Goal: Answer question/provide support

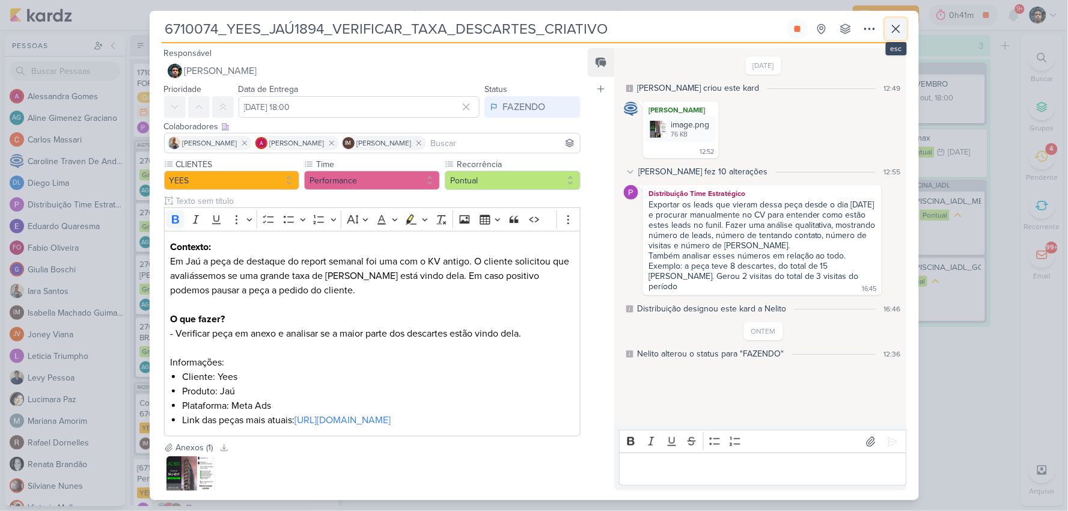
click at [900, 31] on icon at bounding box center [896, 29] width 14 height 14
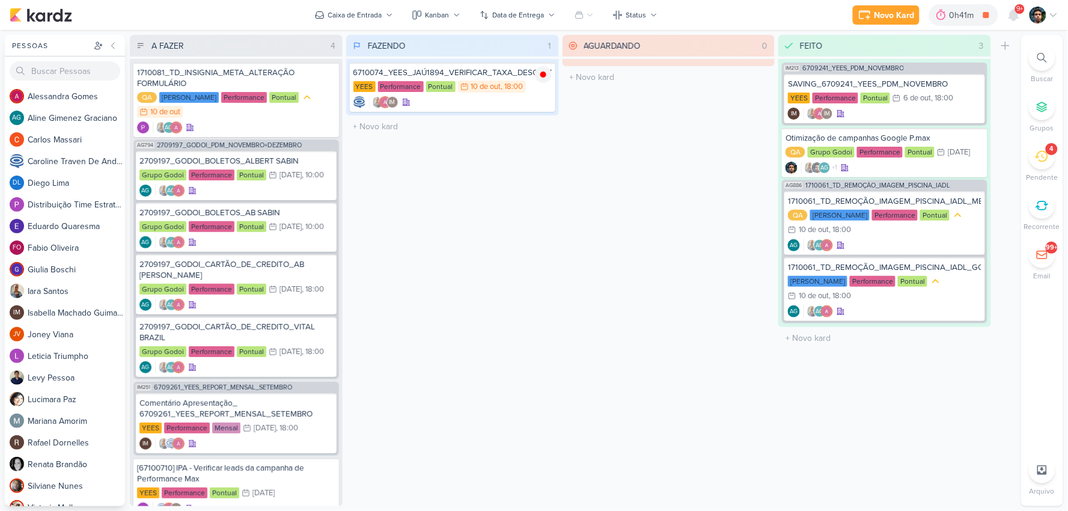
click at [1065, 153] on div "Pessoas [GEOGRAPHIC_DATA] A l e s s a n d r a G o m e s AG A l i n e G i m e n …" at bounding box center [534, 270] width 1068 height 471
click at [1037, 157] on icon at bounding box center [1041, 156] width 13 height 11
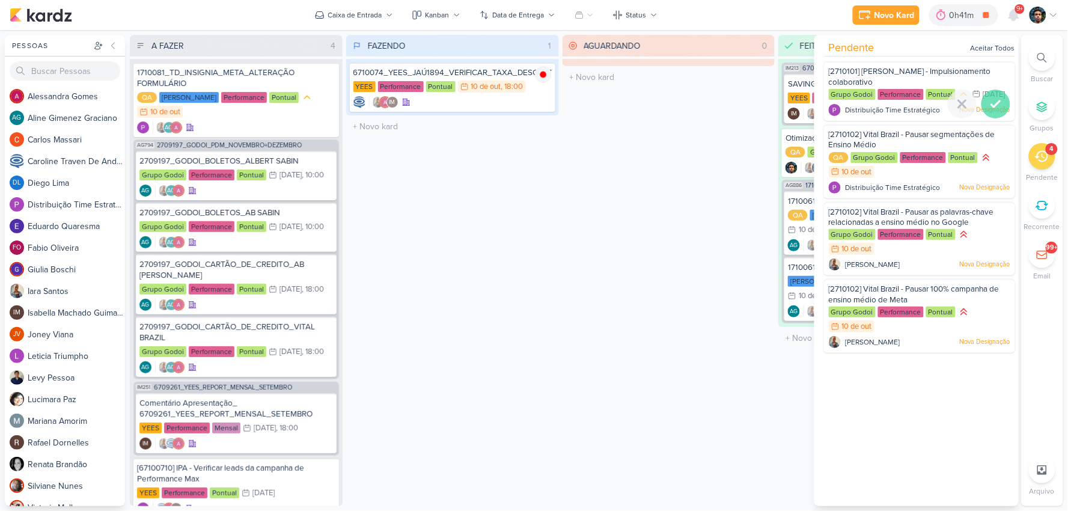
click at [996, 111] on icon at bounding box center [996, 104] width 14 height 14
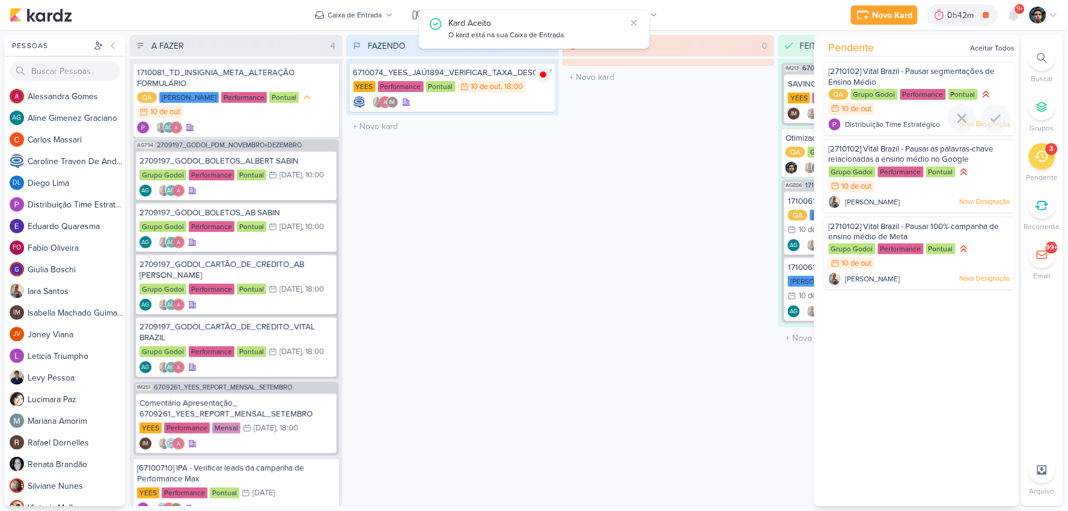
click at [996, 118] on icon at bounding box center [996, 118] width 14 height 14
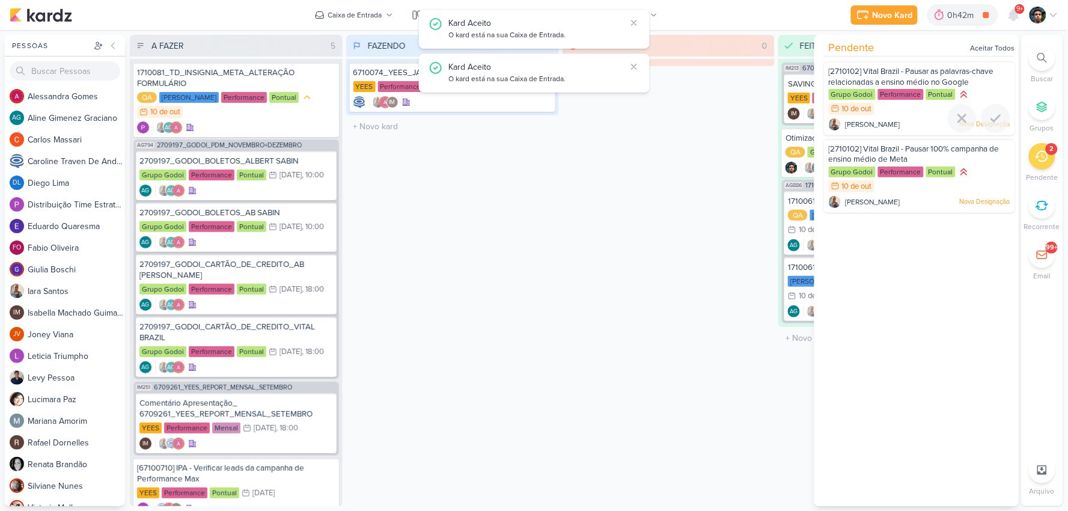
click at [996, 118] on icon at bounding box center [996, 118] width 14 height 14
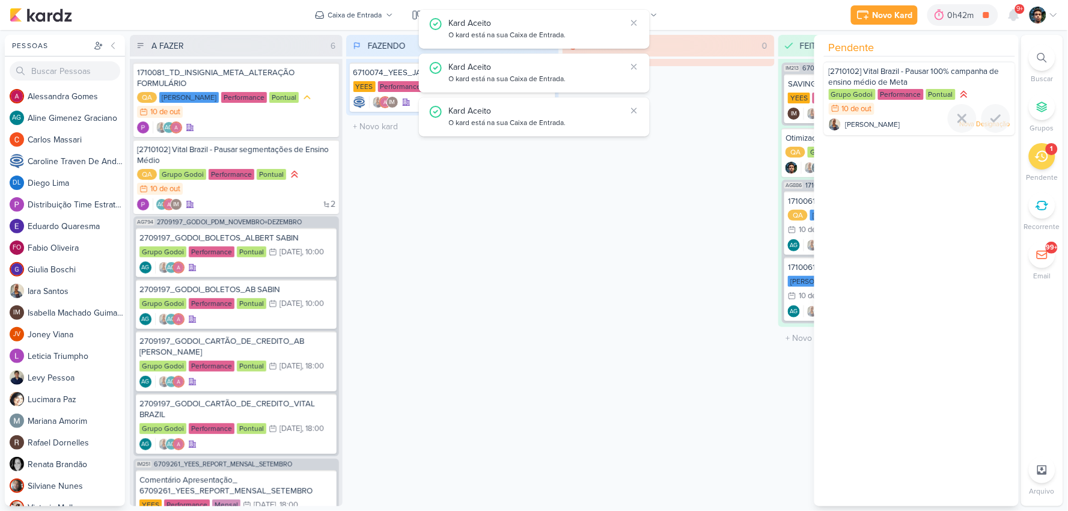
click at [996, 118] on icon at bounding box center [996, 118] width 14 height 14
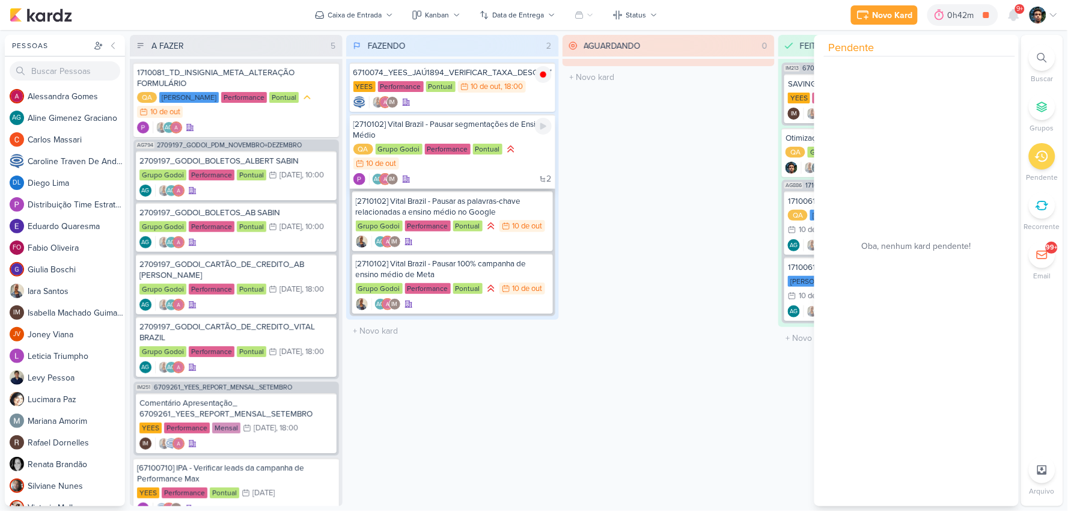
click at [443, 173] on div "2 AG IM" at bounding box center [453, 179] width 198 height 12
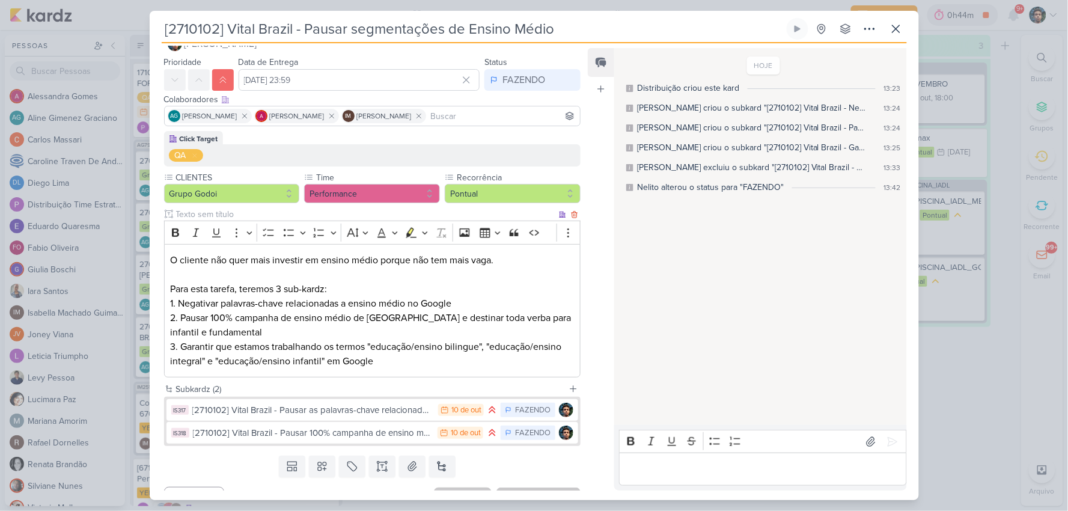
scroll to position [50, 0]
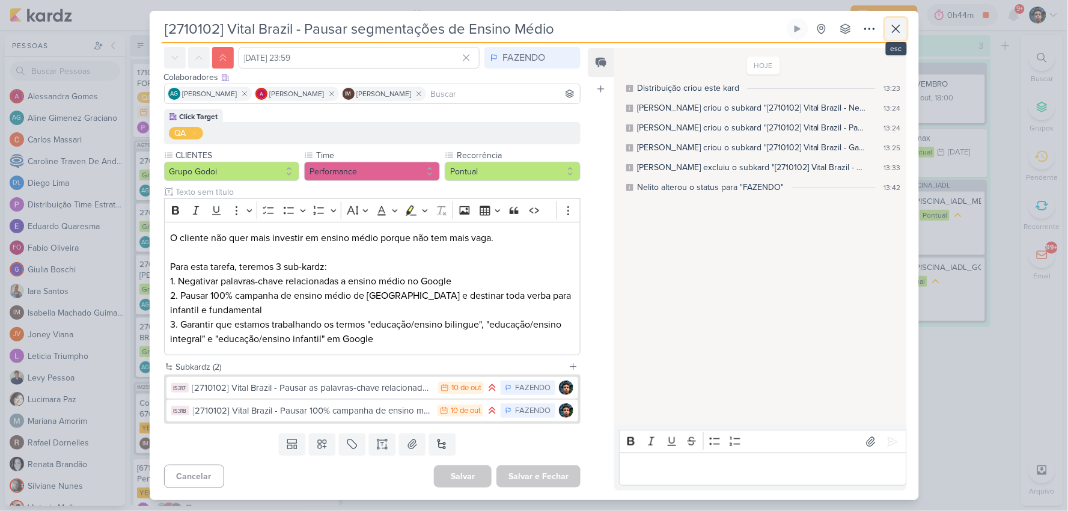
click at [896, 31] on icon at bounding box center [896, 29] width 14 height 14
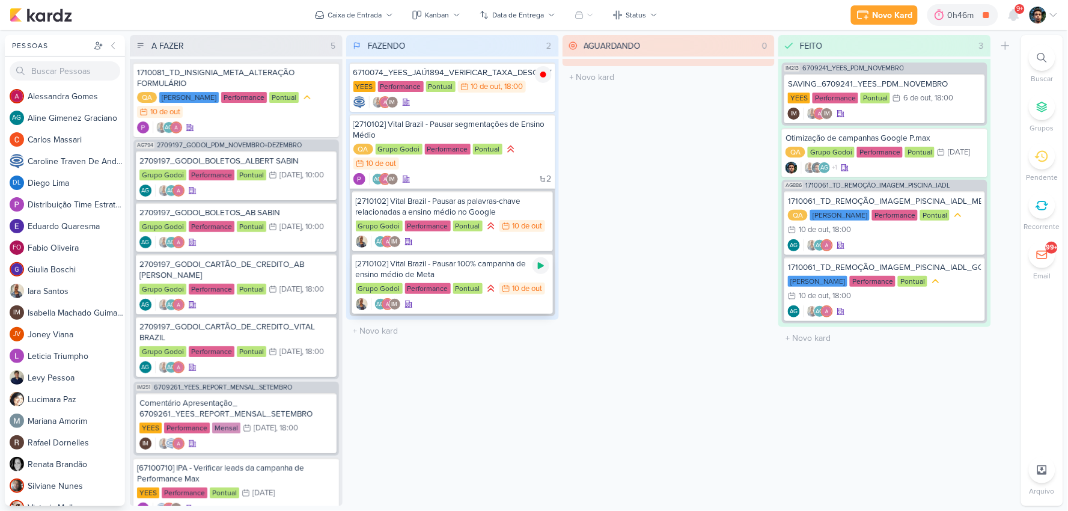
click at [536, 266] on icon at bounding box center [541, 266] width 10 height 10
click at [485, 265] on div "[2710102] Vital Brazil - Pausar 100% campanha de ensino médio de Meta" at bounding box center [453, 270] width 194 height 22
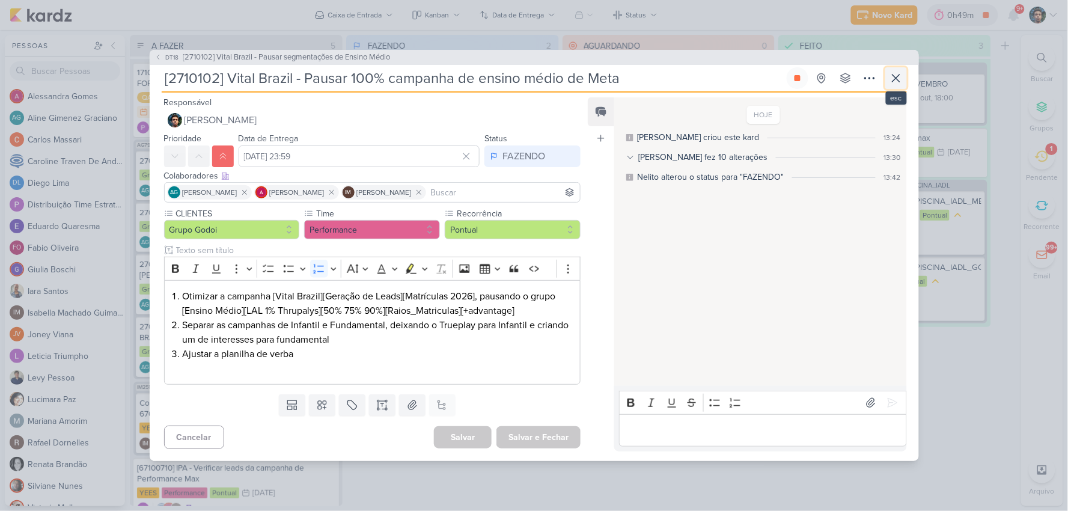
click at [903, 82] on icon at bounding box center [896, 78] width 14 height 14
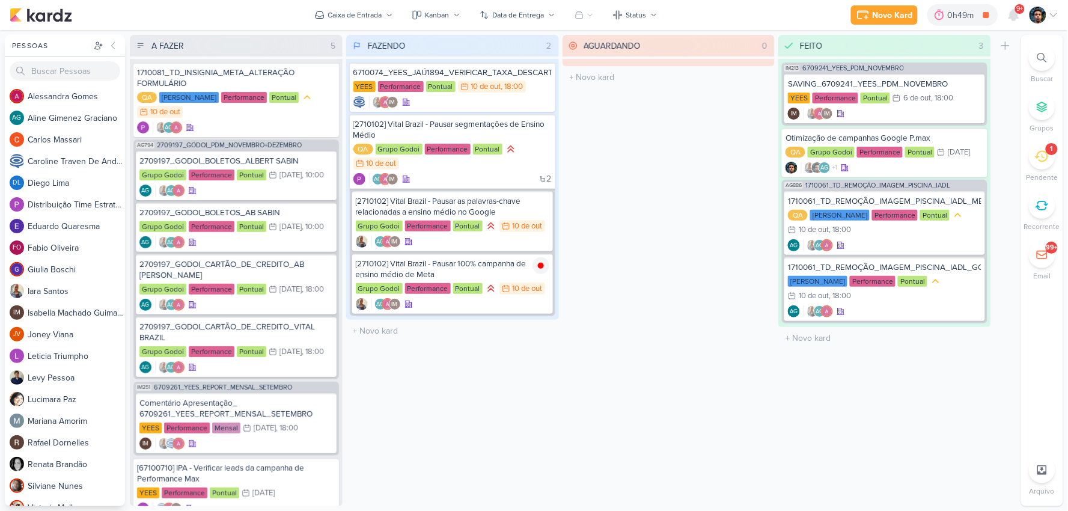
click at [1039, 158] on icon at bounding box center [1041, 156] width 13 height 13
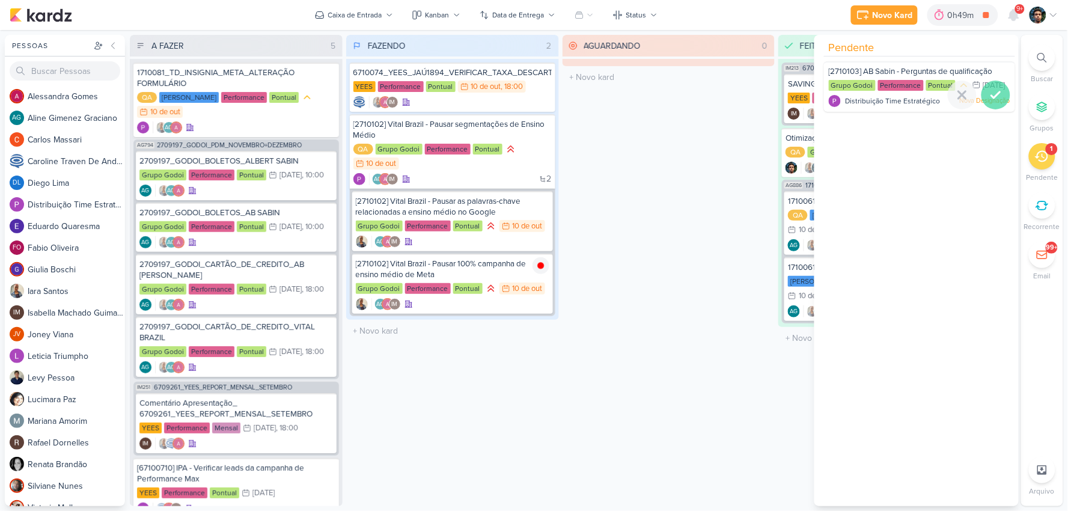
click at [1002, 109] on div at bounding box center [996, 95] width 29 height 29
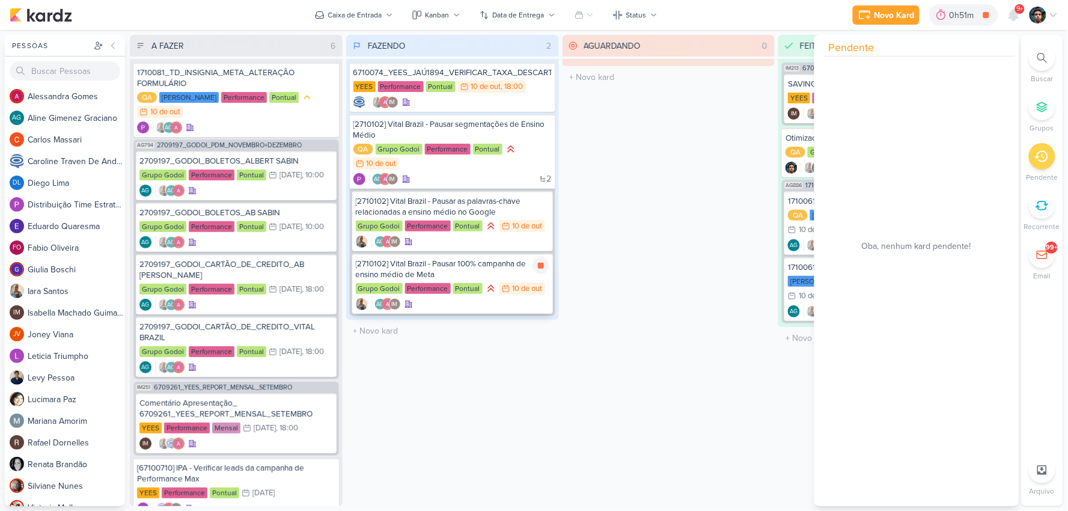
click at [506, 268] on div "[2710102] Vital Brazil - Pausar 100% campanha de ensino médio de Meta" at bounding box center [453, 270] width 194 height 22
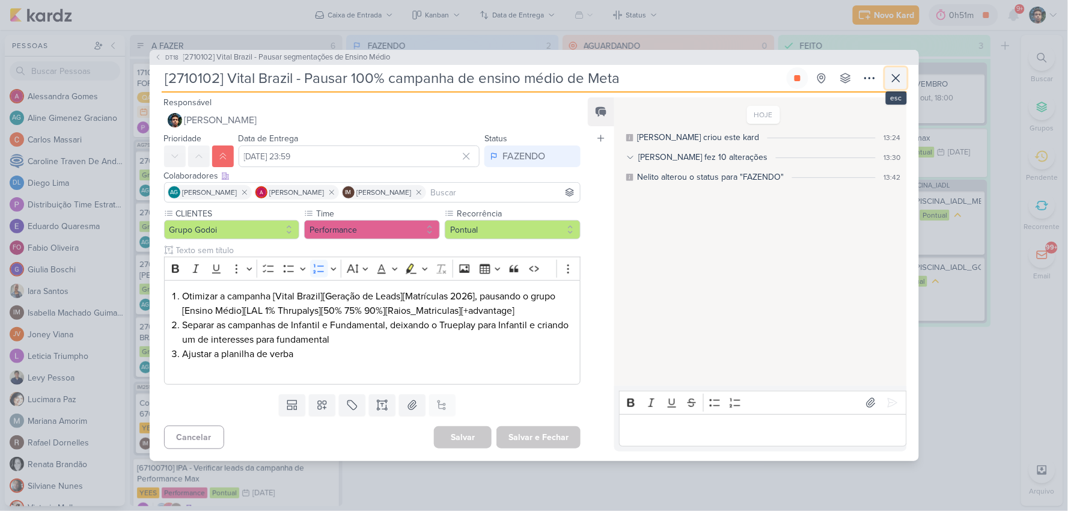
click at [894, 77] on icon at bounding box center [896, 78] width 14 height 14
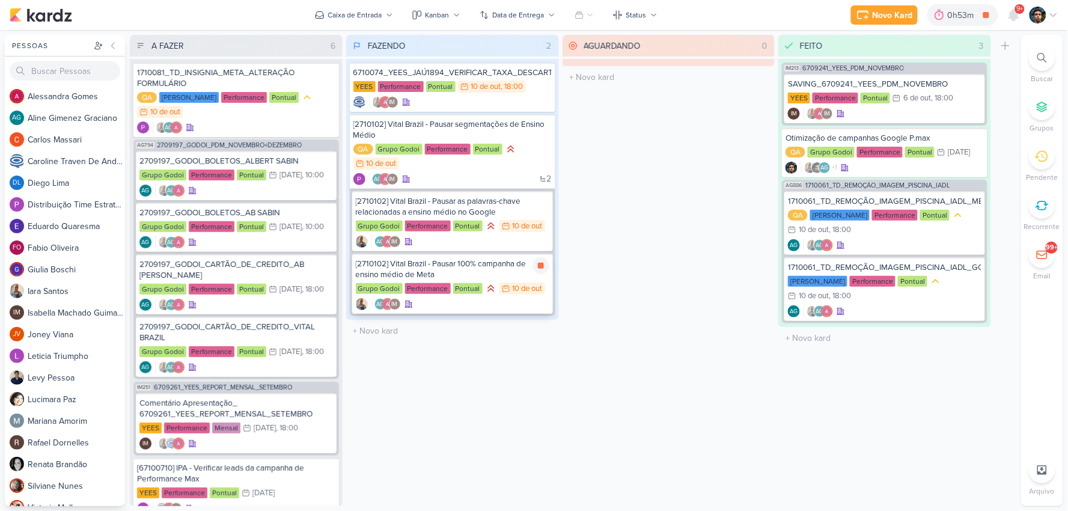
click at [516, 262] on div "[2710102] Vital Brazil - Pausar 100% campanha de ensino médio de Meta" at bounding box center [453, 270] width 194 height 22
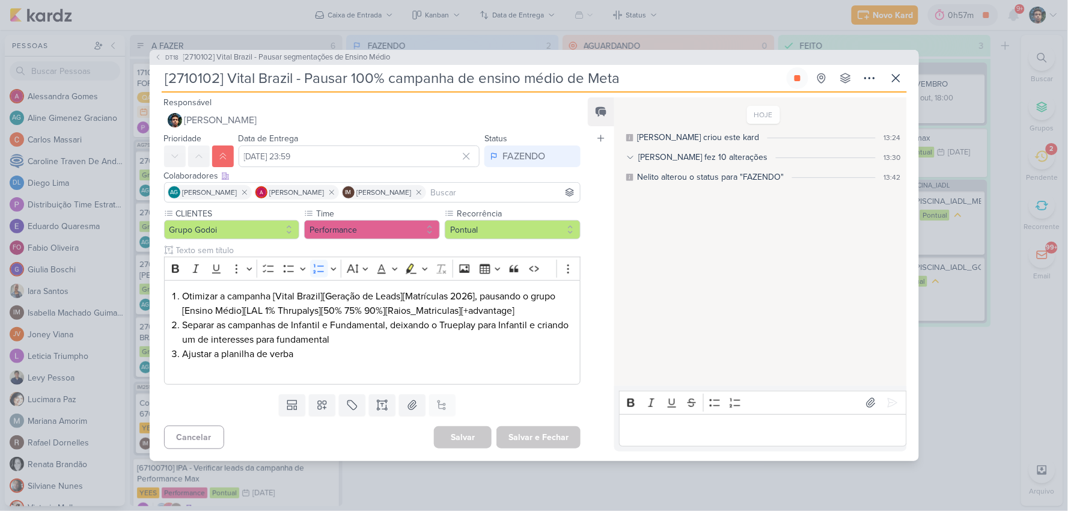
click at [670, 430] on p "Editor editing area: main" at bounding box center [763, 430] width 275 height 14
click at [671, 430] on p "Editor editing area: main" at bounding box center [763, 430] width 275 height 14
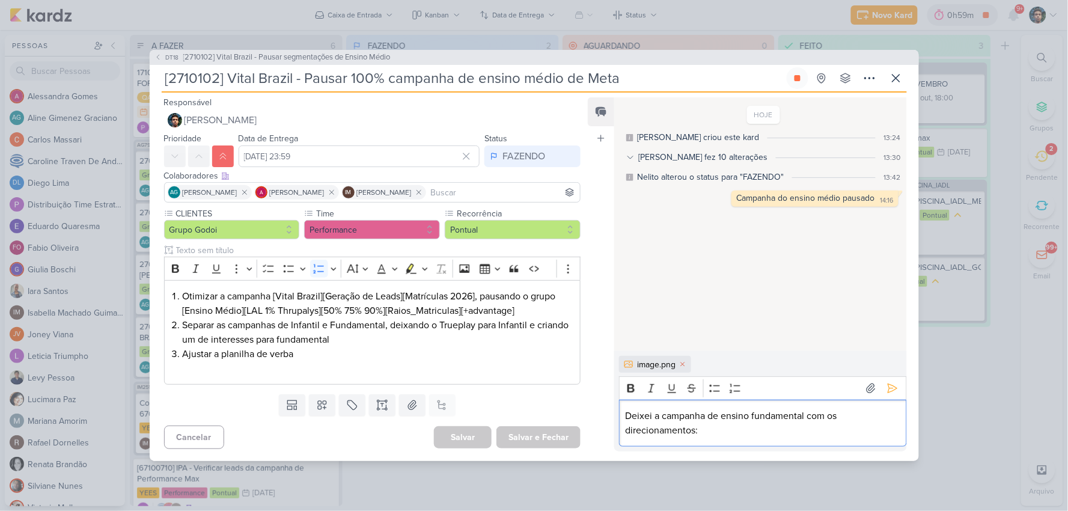
click at [810, 433] on p "Deixei a campanha de ensino fundamental com os direcionamentos:" at bounding box center [763, 423] width 275 height 29
click at [728, 430] on p "Deixei a campanha de ensino fundamental com os direcionamentos:" at bounding box center [763, 423] width 275 height 29
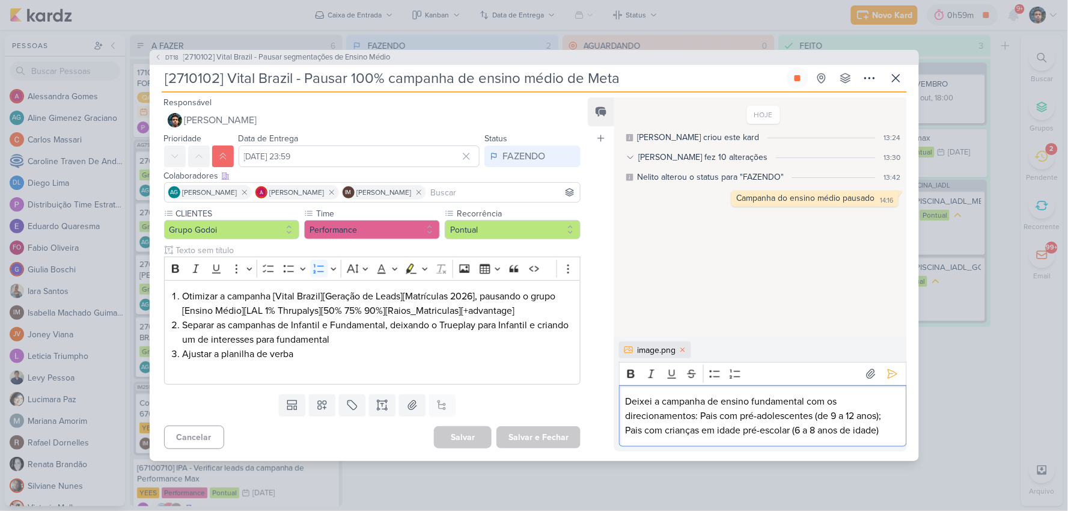
click at [700, 416] on p "Deixei a campanha de ensino fundamental com os direcionamentos: Pais com pré-ad…" at bounding box center [763, 415] width 275 height 43
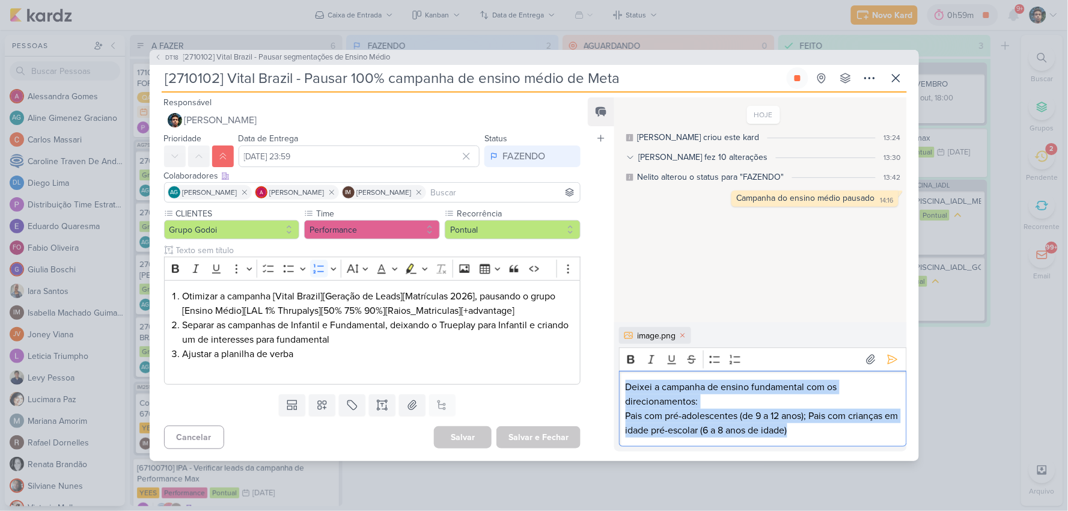
drag, startPoint x: 823, startPoint y: 430, endPoint x: 598, endPoint y: 384, distance: 229.6
click at [598, 384] on div "Feed Atrelar email Solte o email para atrelar ao kard HOJE [PERSON_NAME] criou …" at bounding box center [747, 274] width 319 height 354
copy div "Deixei a campanha de ensino fundamental com os direcionamentos: Pais com pré-ad…"
click at [815, 428] on p "Pais com pré-adolescentes (de 9 a 12 anos); Pais com crianças em idade pré-esco…" at bounding box center [763, 423] width 275 height 29
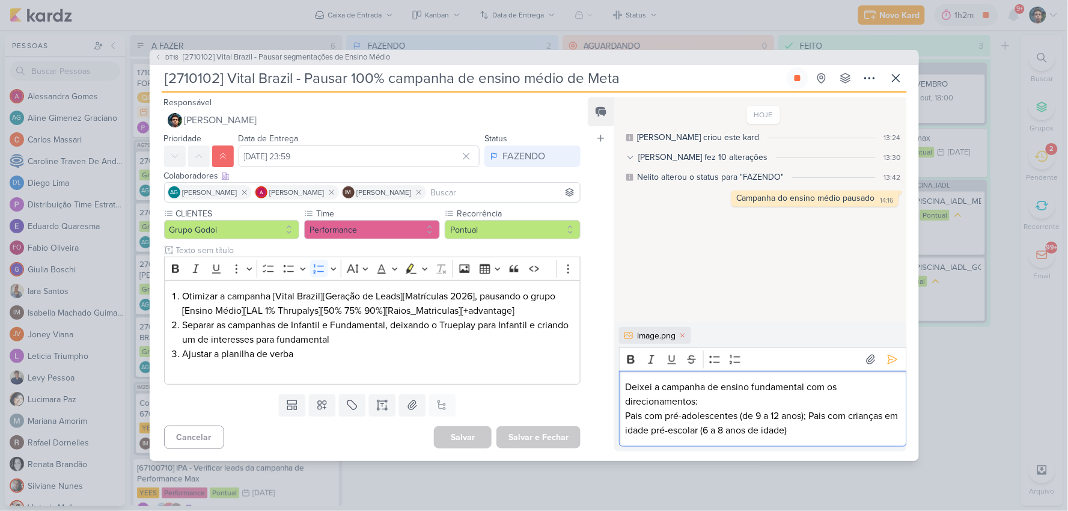
click at [820, 428] on p "Pais com pré-adolescentes (de 9 a 12 anos); Pais com crianças em idade pré-esco…" at bounding box center [763, 423] width 275 height 29
click at [838, 433] on p "Pais com pré-adolescentes (de 9 a 12 anos); Pais com crianças em idade pré-esco…" at bounding box center [763, 423] width 275 height 29
click at [818, 433] on p "Pais com pré-adolescentes (de 9 a 12 anos); Pais com crianças em idade pré-esco…" at bounding box center [763, 423] width 275 height 29
click at [718, 401] on p "Deixei a campanha de ensino fundamental com os direcionamentos:" at bounding box center [763, 394] width 275 height 29
click at [731, 398] on p "Deixei a campanha de ensino fundamental com os direcionamentos:" at bounding box center [763, 394] width 275 height 29
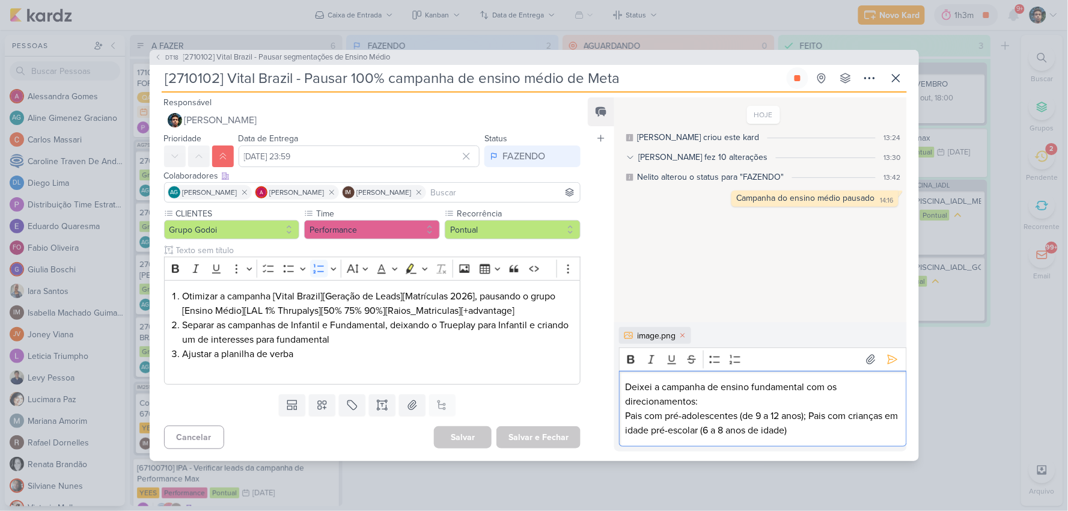
click at [768, 403] on p "Deixei a campanha de ensino fundamental com os direcionamentos:" at bounding box center [763, 394] width 275 height 29
drag, startPoint x: 749, startPoint y: 406, endPoint x: 723, endPoint y: 410, distance: 26.7
click at [746, 407] on p "Deixei a campanha de ensino fundamental com os direcionamentos:" at bounding box center [763, 394] width 275 height 29
click at [723, 410] on p "Pais com pré-adolescentes (de 9 a 12 anos); Pais com crianças em idade pré-esco…" at bounding box center [763, 423] width 275 height 29
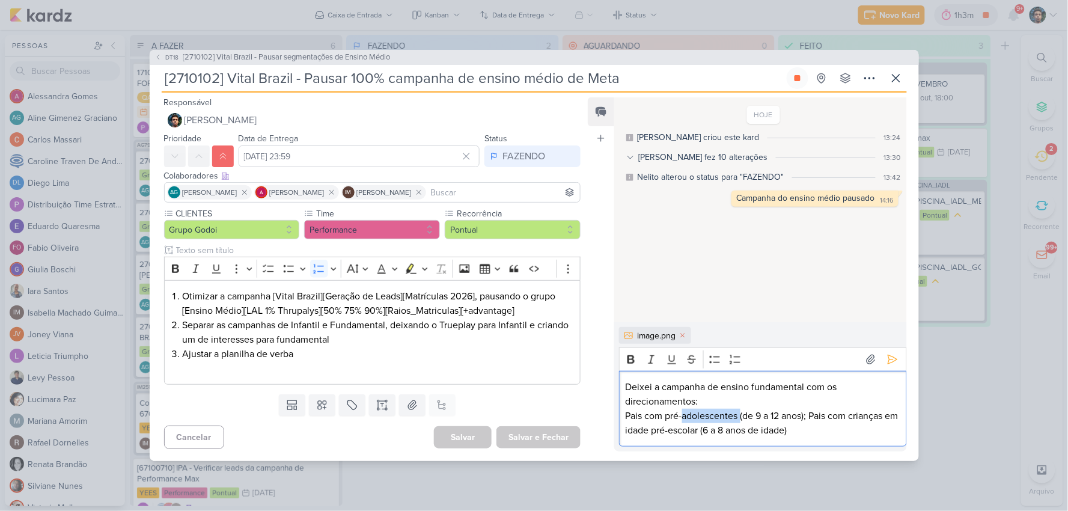
click at [720, 410] on p "Pais com pré-adolescentes (de 9 a 12 anos); Pais com crianças em idade pré-esco…" at bounding box center [763, 423] width 275 height 29
click at [720, 404] on p "Deixei a campanha de ensino fundamental com os direcionamentos:" at bounding box center [763, 394] width 275 height 29
click at [836, 433] on p "Pais com pré-adolescentes (de 9 a 12 anos); Pais com crianças em idade pré-esco…" at bounding box center [763, 423] width 275 height 29
click at [891, 362] on icon at bounding box center [893, 360] width 12 height 12
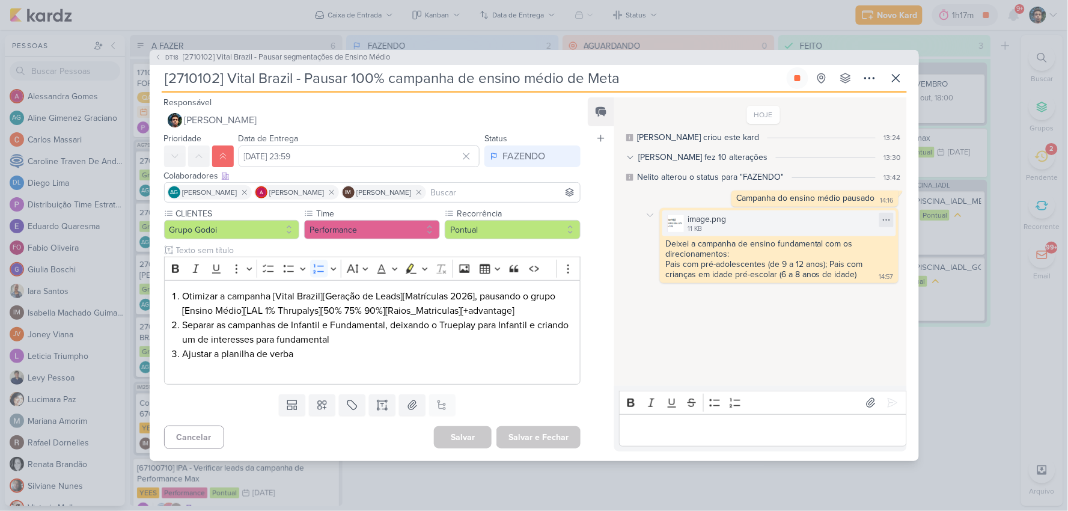
click at [881, 213] on div at bounding box center [887, 220] width 14 height 14
click at [860, 281] on div "Deixei a campanha de ensino fundamental com os direcionamentos: Pais com pré-ad…" at bounding box center [779, 260] width 233 height 42
click at [651, 215] on icon at bounding box center [651, 215] width 10 height 10
click at [694, 279] on div "Pais com pré-adolescentes (de 9 a 12 anos); Pais com crianças em idade pré-esco…" at bounding box center [766, 269] width 200 height 20
click at [667, 420] on div "Editor editing area: main" at bounding box center [762, 430] width 287 height 33
